Goal: Information Seeking & Learning: Learn about a topic

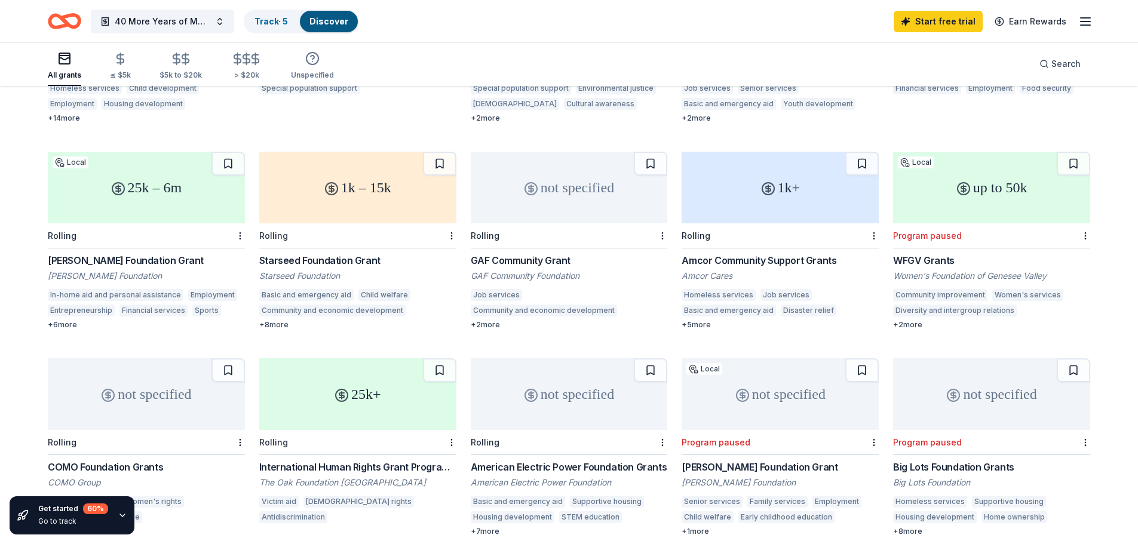
scroll to position [487, 0]
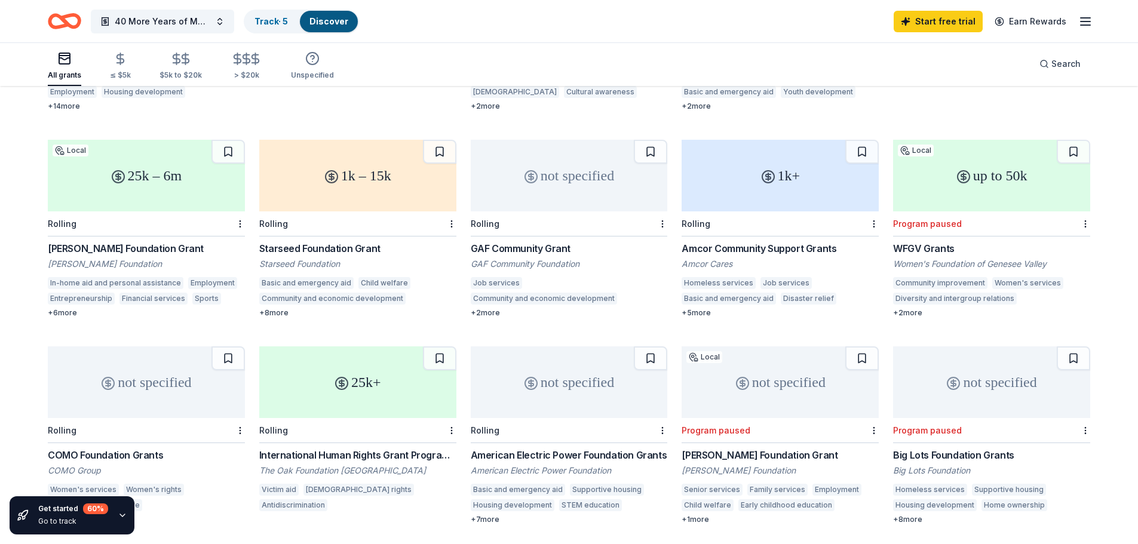
click at [731, 425] on div "Program paused" at bounding box center [715, 430] width 69 height 10
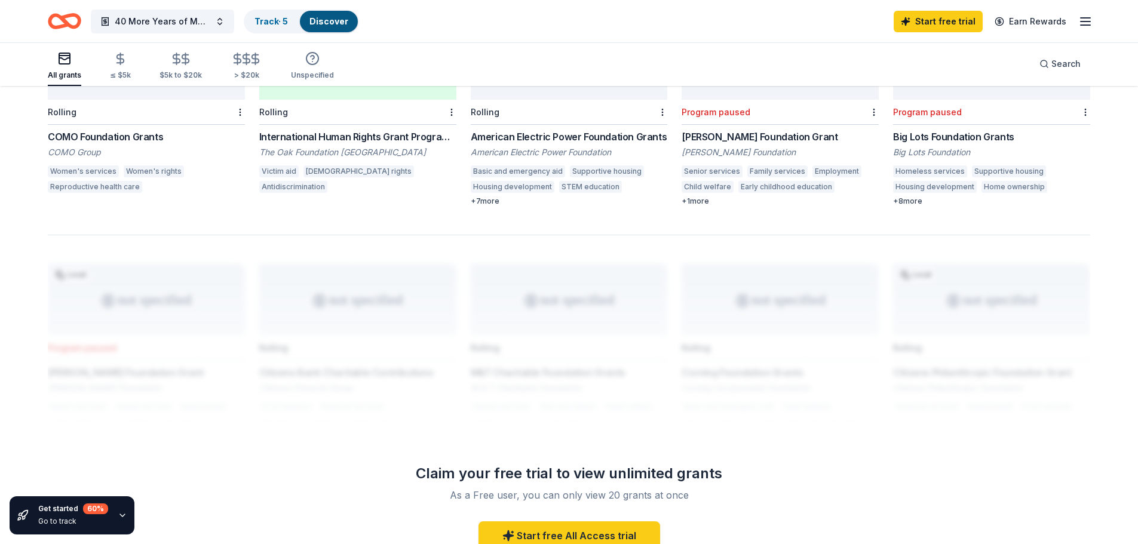
scroll to position [728, 0]
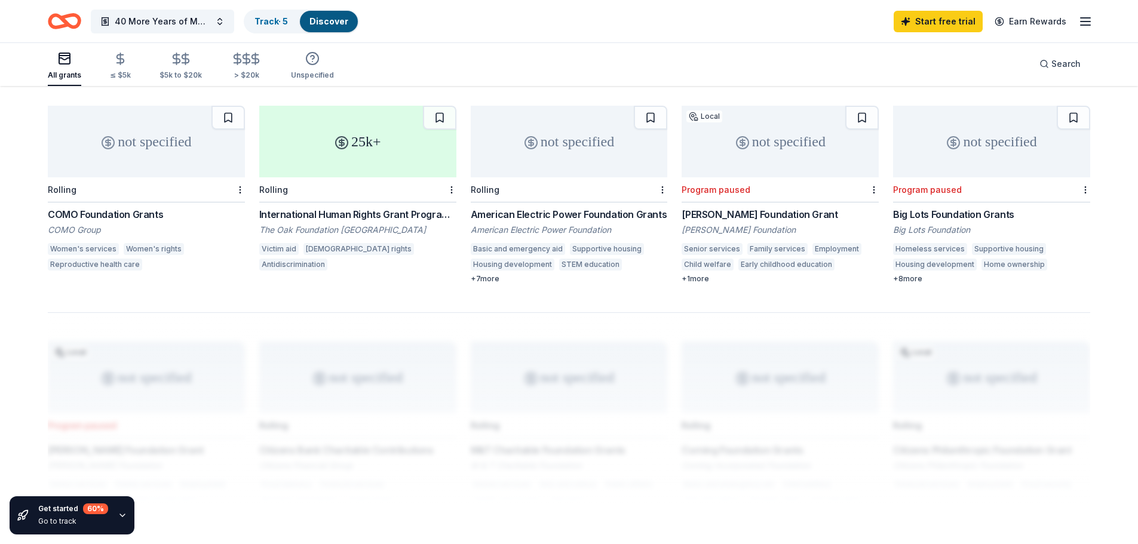
click at [329, 128] on div "25k+" at bounding box center [357, 142] width 197 height 72
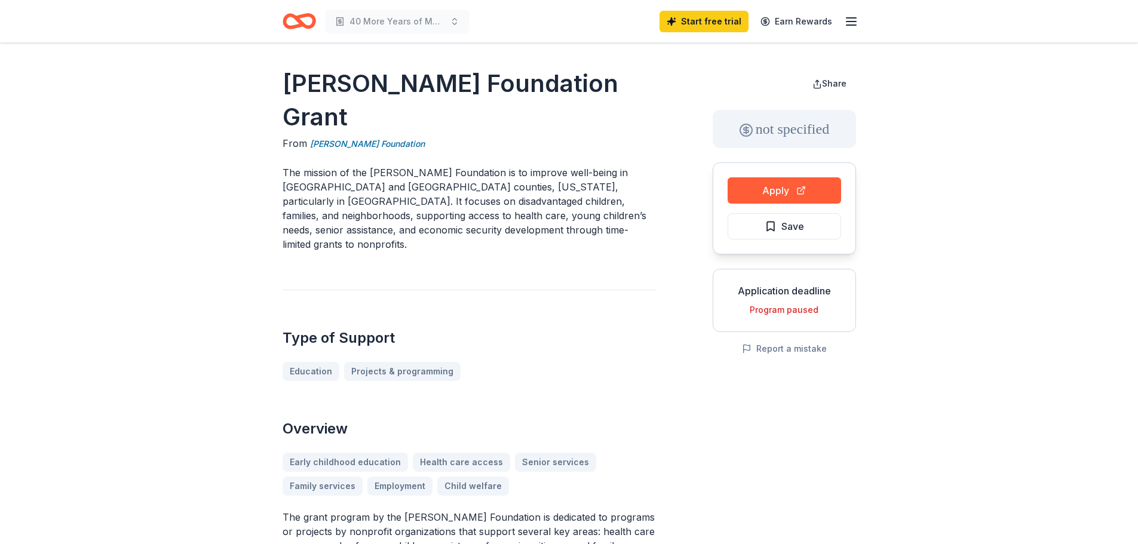
drag, startPoint x: 285, startPoint y: 76, endPoint x: 463, endPoint y: 94, distance: 178.9
click at [463, 94] on h1 "[PERSON_NAME] Foundation Grant" at bounding box center [468, 100] width 373 height 67
drag, startPoint x: 485, startPoint y: 110, endPoint x: 215, endPoint y: 80, distance: 272.2
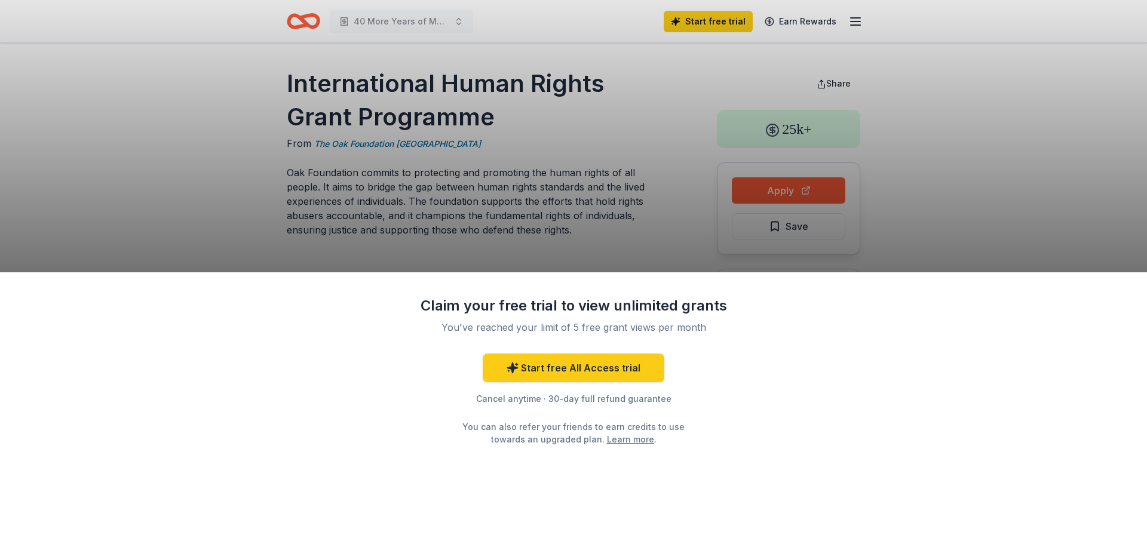
click at [377, 142] on div "Claim your free trial to view unlimited grants You've reached your limit of 5 f…" at bounding box center [573, 272] width 1147 height 544
drag, startPoint x: 440, startPoint y: 142, endPoint x: 303, endPoint y: 145, distance: 136.8
click at [303, 145] on div "Claim your free trial to view unlimited grants You've reached your limit of 5 f…" at bounding box center [573, 272] width 1147 height 544
click at [789, 187] on div "Claim your free trial to view unlimited grants You've reached your limit of 5 f…" at bounding box center [573, 272] width 1147 height 544
